Goal: Transaction & Acquisition: Purchase product/service

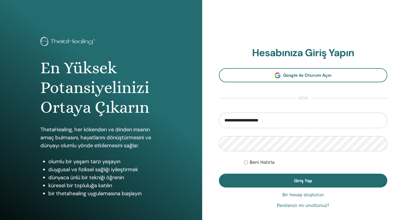
type input "**********"
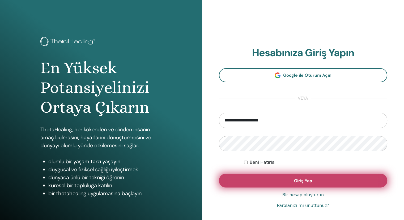
click at [303, 179] on font "Giriş Yap" at bounding box center [303, 181] width 18 height 6
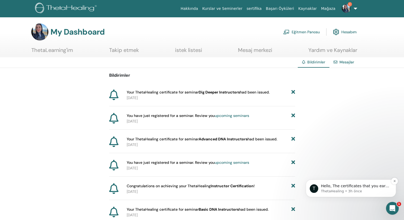
click at [382, 186] on p "Hello, The certificates that you earn as a student can be seen on your Student …" at bounding box center [355, 185] width 69 height 5
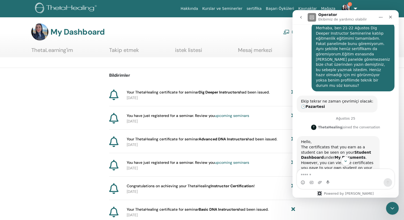
scroll to position [93, 0]
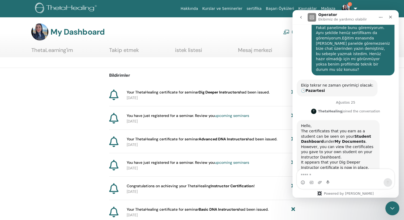
click at [392, 208] on icon "Intercom Messenger uygulamasını kapat" at bounding box center [392, 207] width 6 height 6
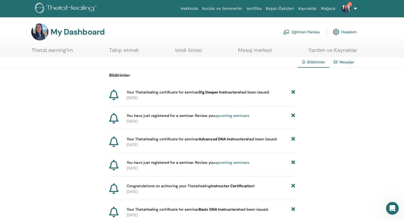
click at [304, 31] on link "Eğitmen Panosu" at bounding box center [301, 32] width 37 height 12
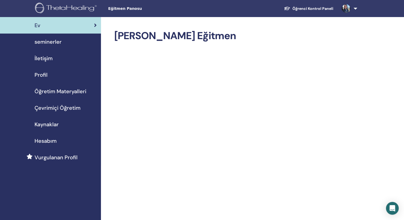
click at [60, 108] on span "Çevrimiçi Öğretim" at bounding box center [58, 108] width 46 height 8
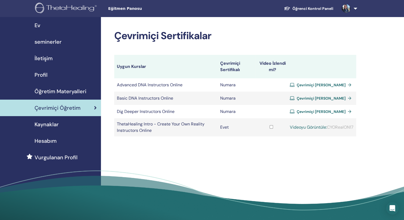
click at [323, 83] on span "Çevrimiçi Sertifika Alın" at bounding box center [321, 84] width 49 height 5
click at [324, 97] on span "Çevrimiçi Sertifika Alın" at bounding box center [321, 98] width 49 height 5
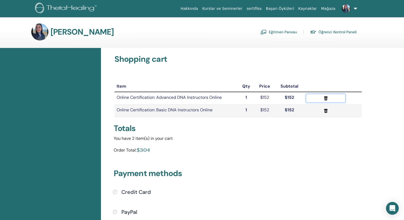
click at [324, 98] on icon "submit" at bounding box center [326, 98] width 4 height 4
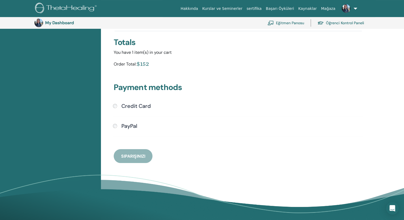
scroll to position [38, 0]
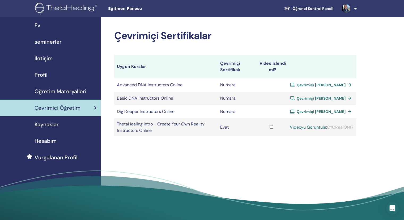
click at [329, 83] on span "Çevrimiçi Sertifika Alın" at bounding box center [321, 84] width 49 height 5
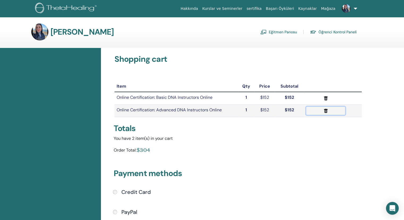
click at [324, 110] on icon "submit" at bounding box center [326, 111] width 6 height 6
